Goal: Task Accomplishment & Management: Complete application form

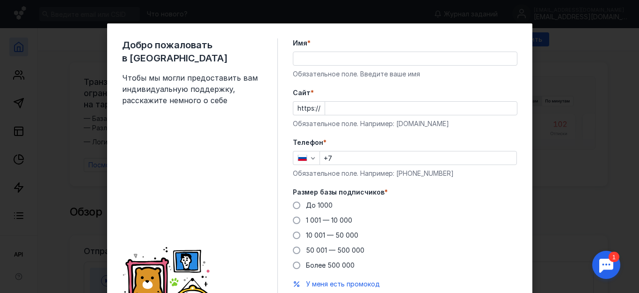
click at [567, 52] on div "Добро пожаловать в Sendsay Чтобы мы могли предоставить вам индивидуальную подде…" at bounding box center [319, 146] width 639 height 293
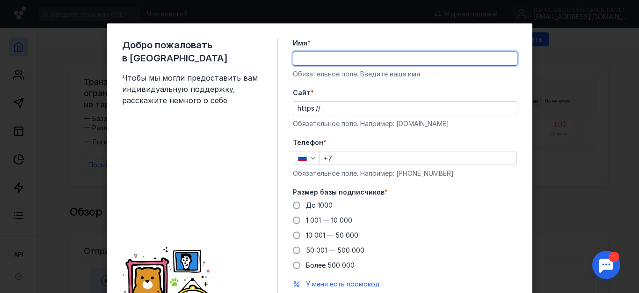
click at [308, 60] on input "Имя *" at bounding box center [405, 58] width 224 height 13
type input "[PERSON_NAME]"
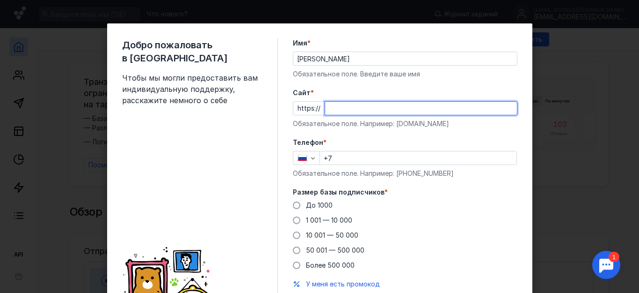
click at [327, 108] on input "Cайт *" at bounding box center [421, 108] width 192 height 13
paste input "[DOMAIN_NAME]"
type input "[DOMAIN_NAME]"
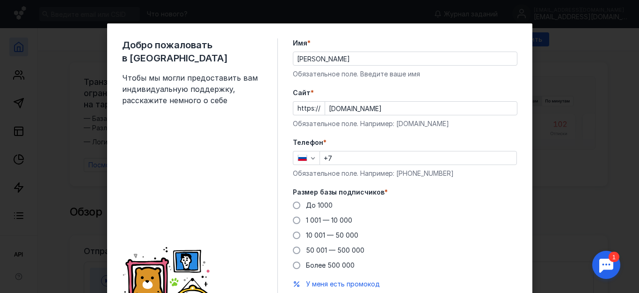
click at [367, 141] on label "Телефон *" at bounding box center [405, 142] width 225 height 9
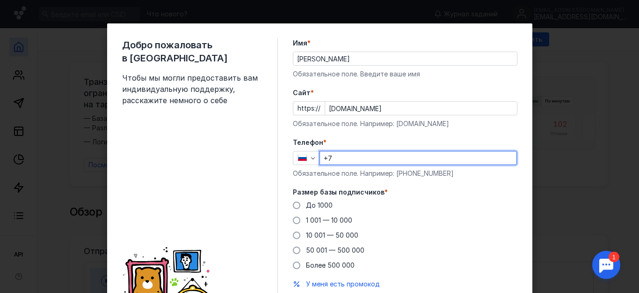
click at [336, 157] on input "+7" at bounding box center [418, 157] width 197 height 13
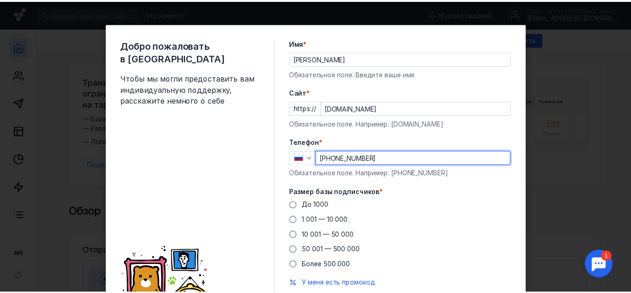
scroll to position [47, 0]
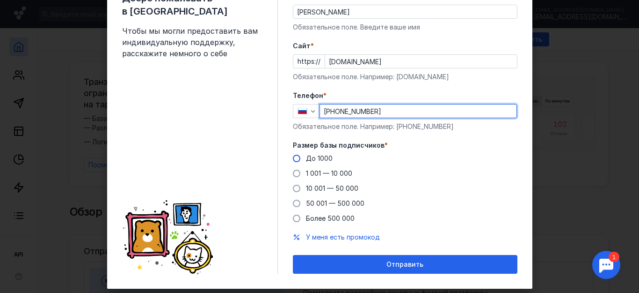
type input "[PHONE_NUMBER]"
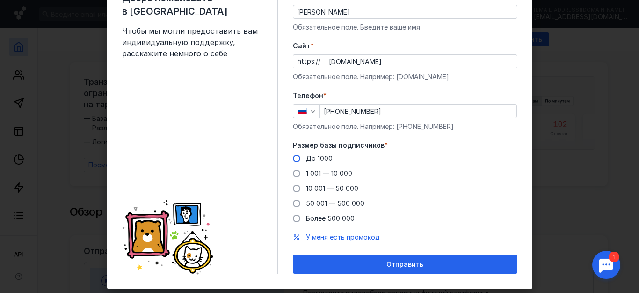
click at [293, 155] on span at bounding box center [296, 157] width 7 height 7
click at [0, 0] on input "До 1000" at bounding box center [0, 0] width 0 height 0
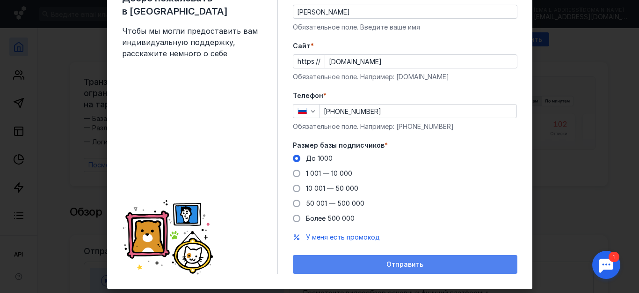
click at [396, 263] on span "Отправить" at bounding box center [405, 264] width 37 height 8
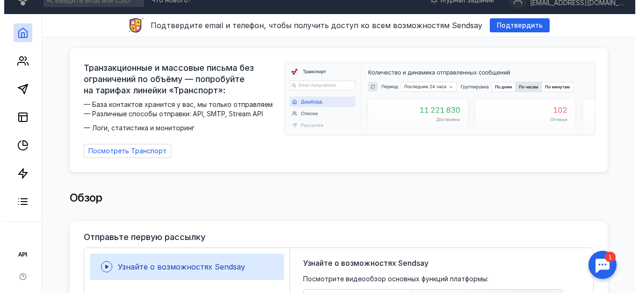
scroll to position [0, 0]
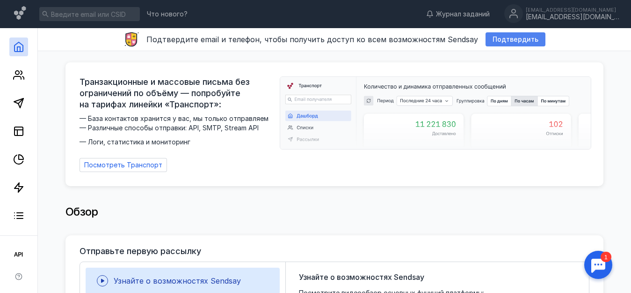
click at [513, 39] on span "Подтвердить" at bounding box center [516, 40] width 46 height 8
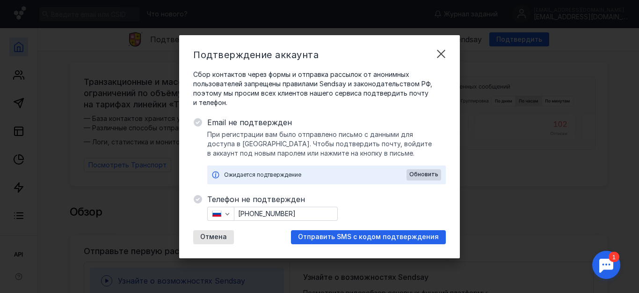
click at [198, 122] on icon at bounding box center [197, 121] width 9 height 9
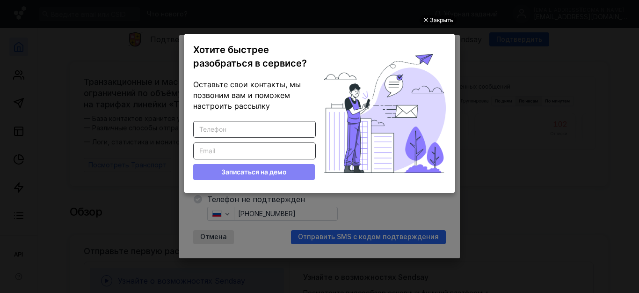
click at [437, 21] on div "Закрыть" at bounding box center [441, 20] width 23 height 10
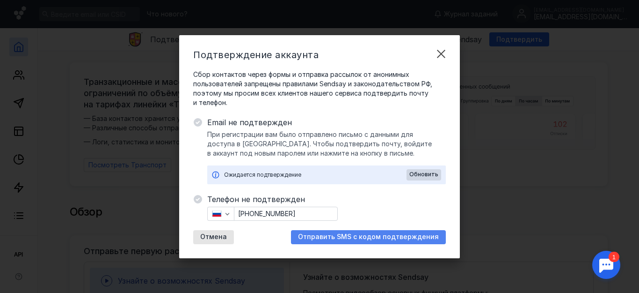
click at [357, 235] on span "Отправить SMS с кодом подтверждения" at bounding box center [368, 237] width 141 height 8
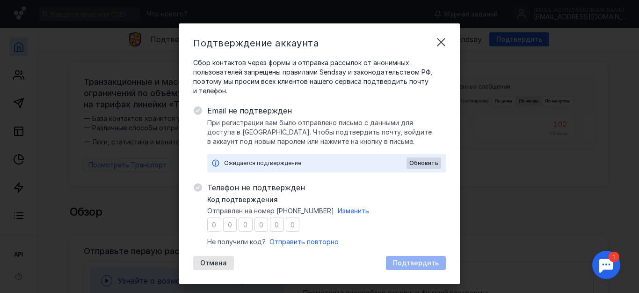
type input "1"
type input "5"
type input "0"
type input "6"
type input "9"
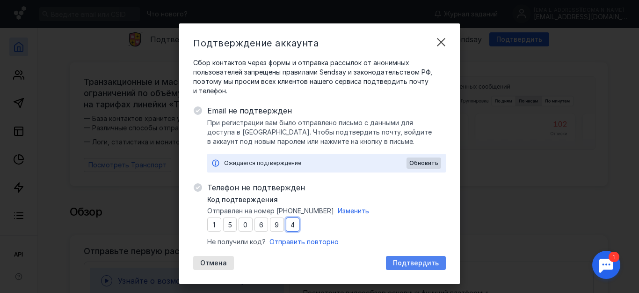
type input "4"
click at [413, 261] on span "Подтвердить" at bounding box center [416, 263] width 46 height 8
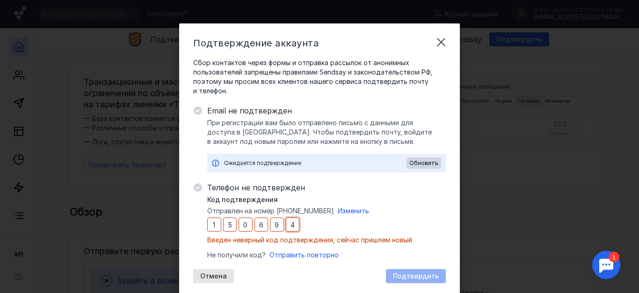
type input "5"
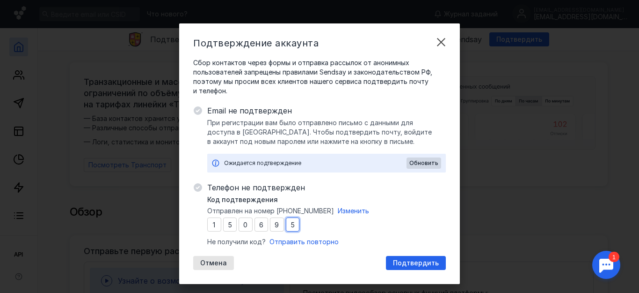
type input "5"
type input "1"
type input "8"
type input "9"
type input "1"
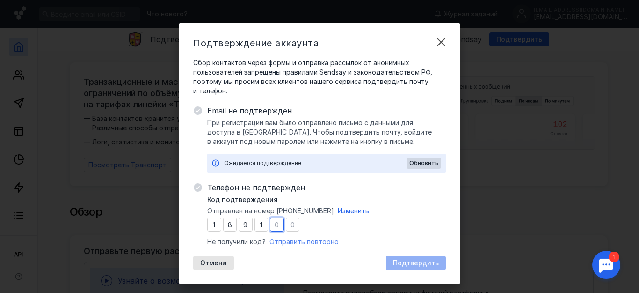
type input "2"
type input "9"
click at [406, 260] on span "Подтвердить" at bounding box center [416, 263] width 46 height 8
